Goal: Find specific page/section: Find specific page/section

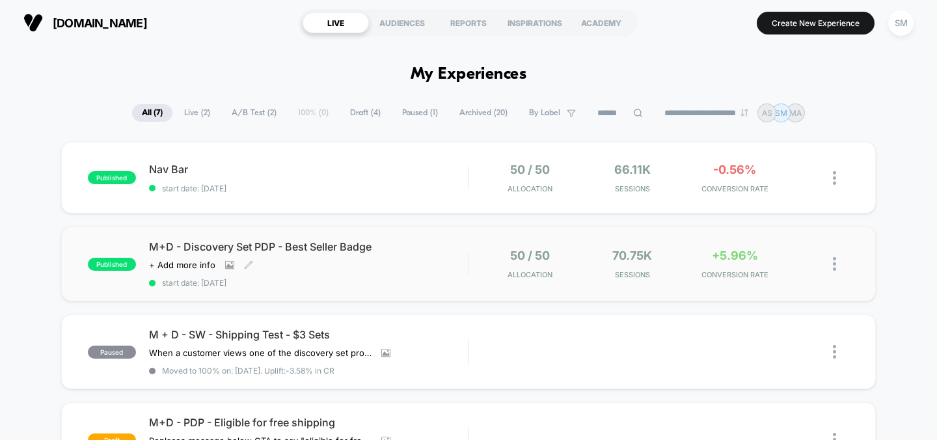
click at [206, 249] on span "M+D - Discovery Set PDP - Best Seller Badge" at bounding box center [309, 246] width 320 height 13
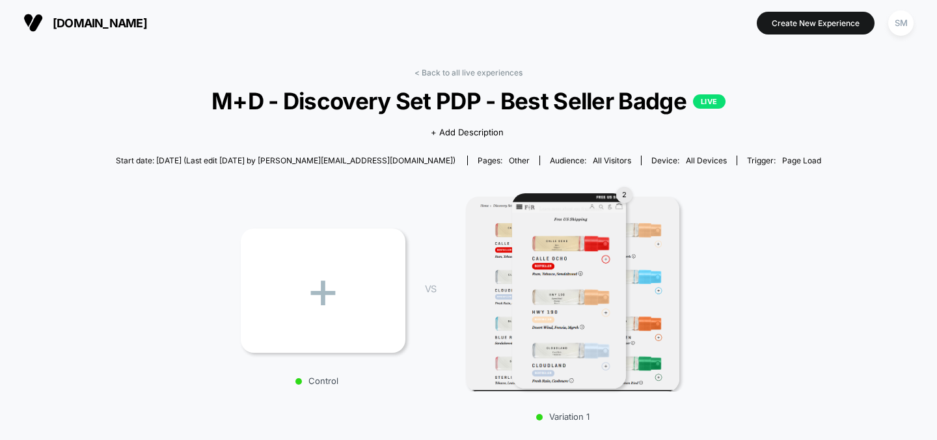
click at [434, 74] on link "< Back to all live experiences" at bounding box center [469, 73] width 108 height 10
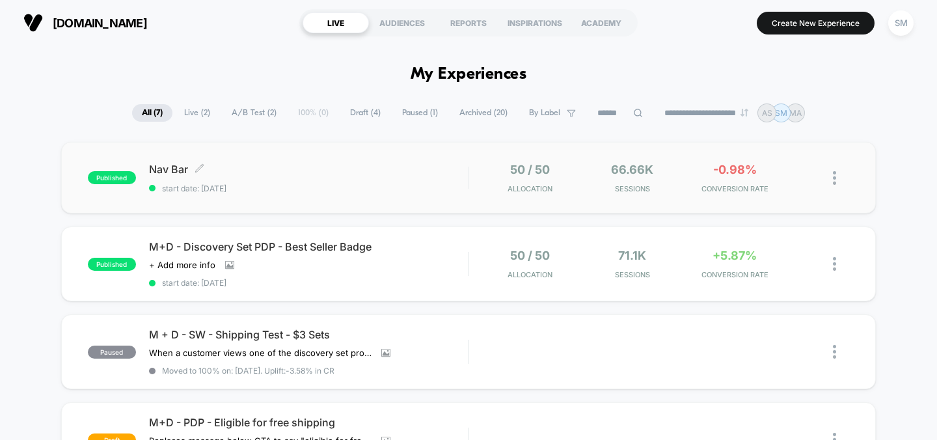
click at [391, 181] on div "Nav Bar Click to edit experience details Click to edit experience details start…" at bounding box center [309, 178] width 320 height 31
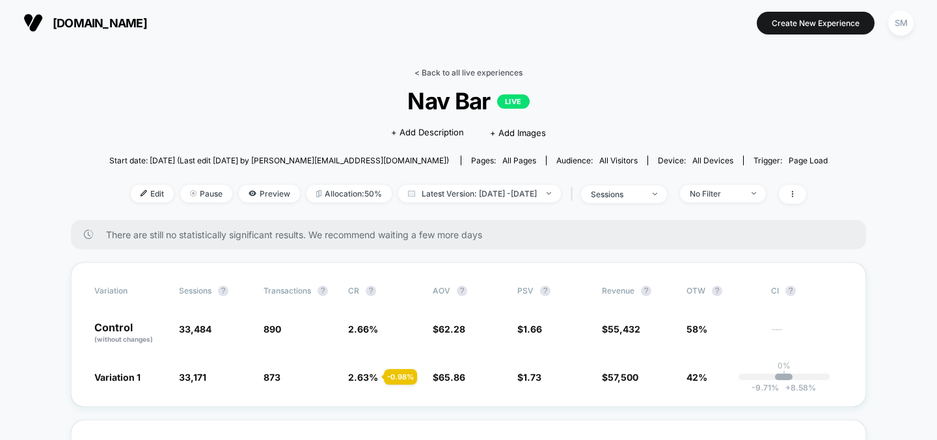
click at [437, 70] on link "< Back to all live experiences" at bounding box center [469, 73] width 108 height 10
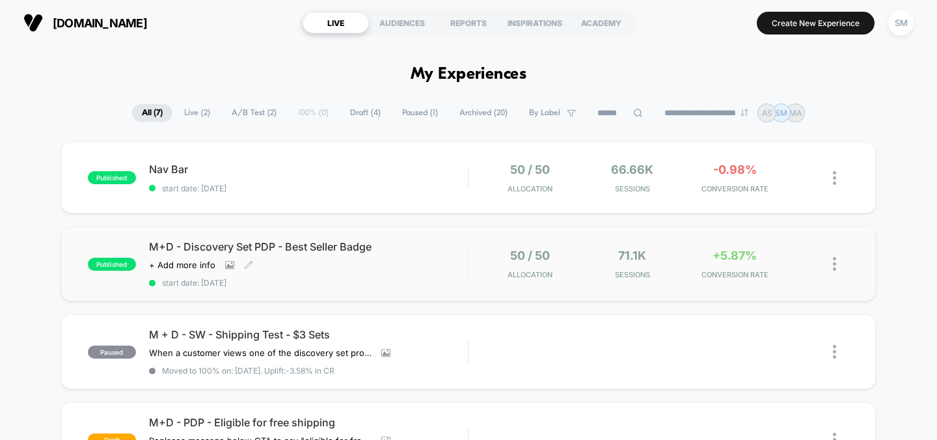
click at [287, 271] on div "M+D - Discovery Set PDP - Best Seller Badge Click to view images Click to edit …" at bounding box center [309, 264] width 320 height 48
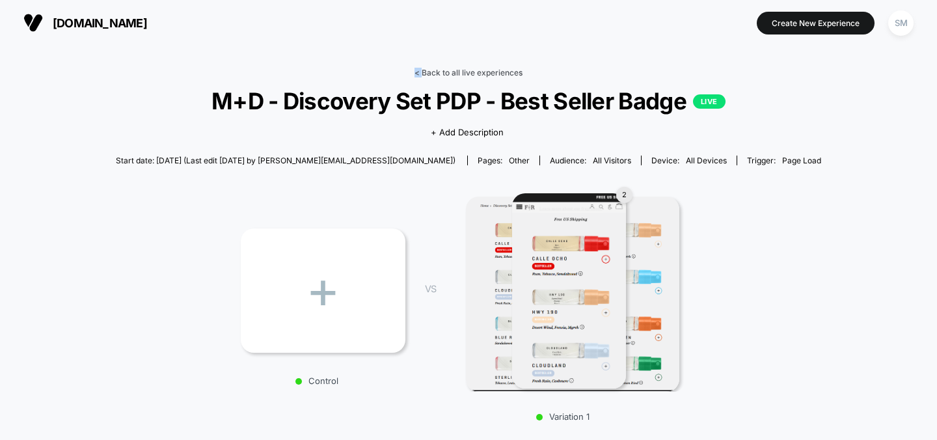
click at [424, 68] on link "< Back to all live experiences" at bounding box center [469, 73] width 108 height 10
